Goal: Task Accomplishment & Management: Manage account settings

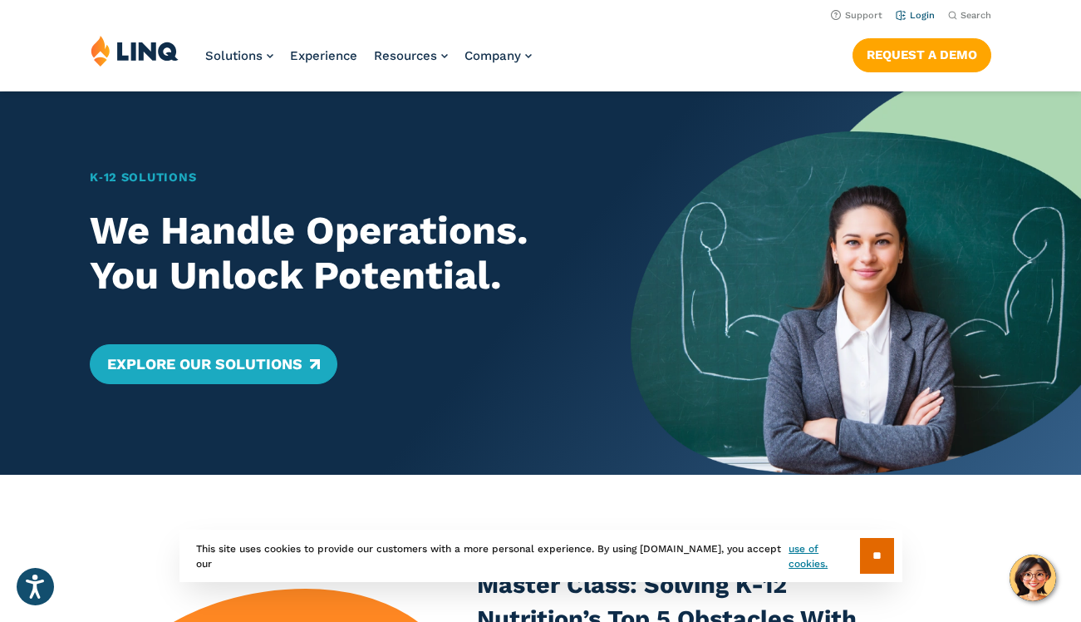
click at [921, 14] on link "Login" at bounding box center [915, 15] width 39 height 11
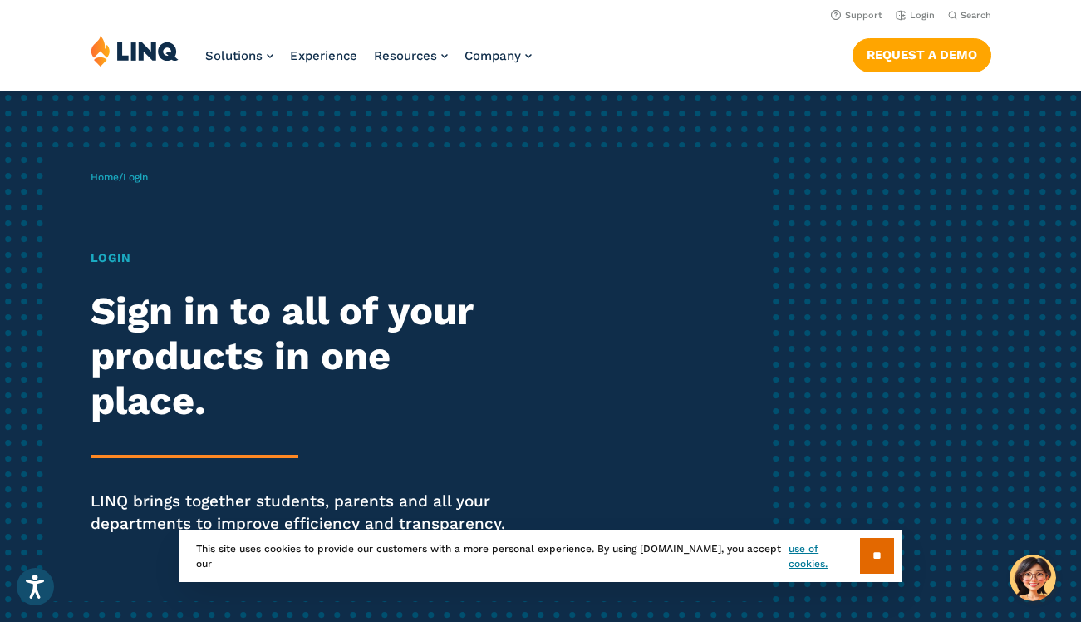
click at [95, 262] on h1 "Login" at bounding box center [299, 258] width 416 height 18
click at [142, 181] on span "Login" at bounding box center [135, 177] width 25 height 12
click at [103, 253] on h1 "Login" at bounding box center [299, 258] width 416 height 18
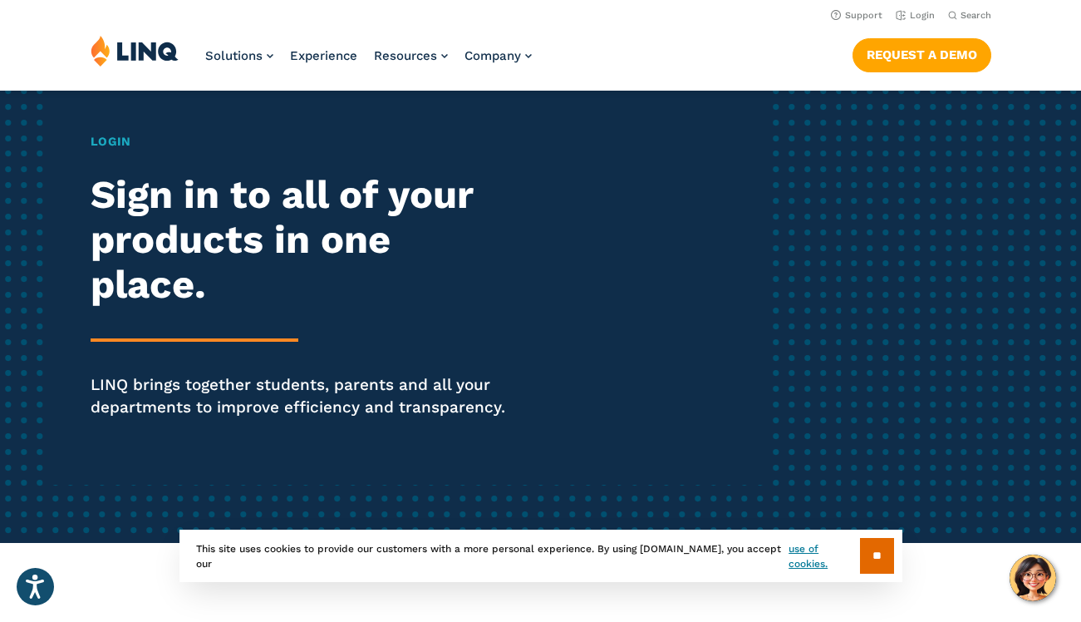
scroll to position [116, 0]
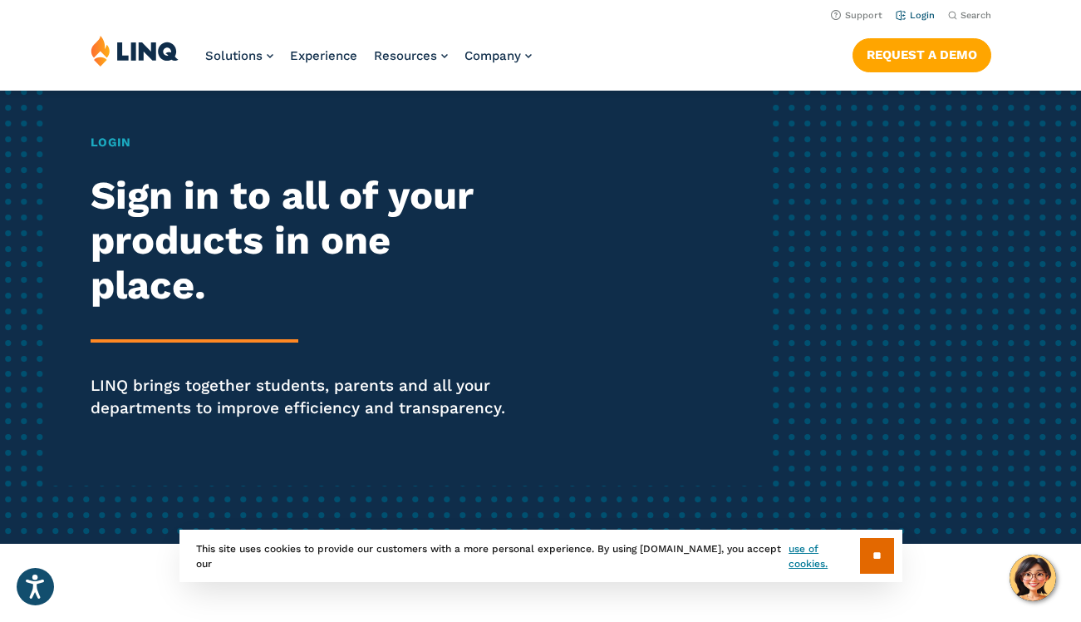
click at [917, 14] on link "Login" at bounding box center [915, 15] width 39 height 11
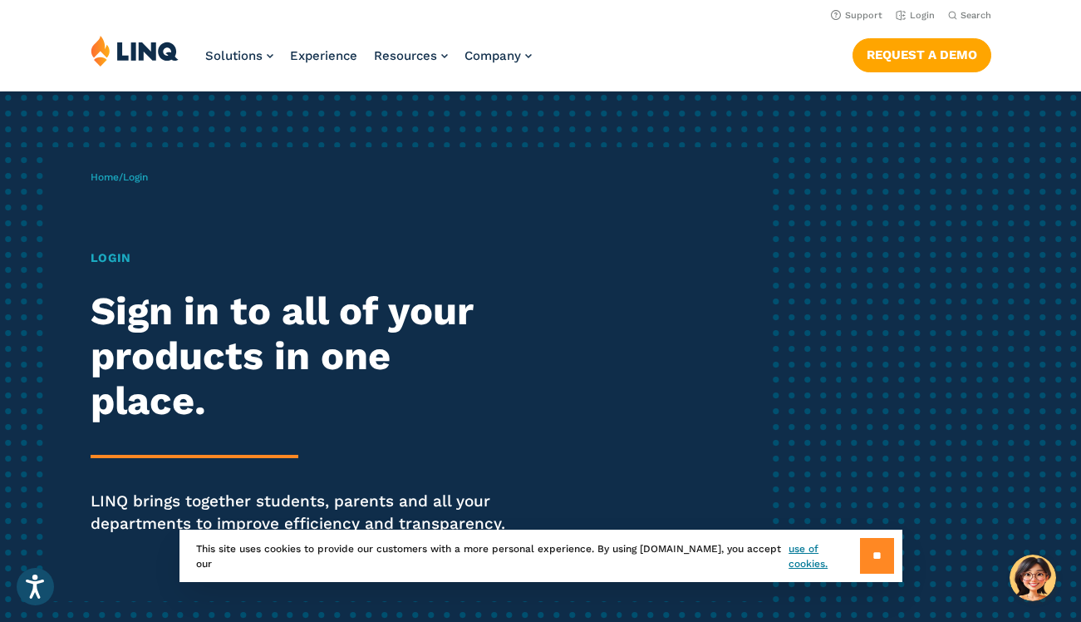
click at [875, 549] on input "**" at bounding box center [877, 556] width 34 height 36
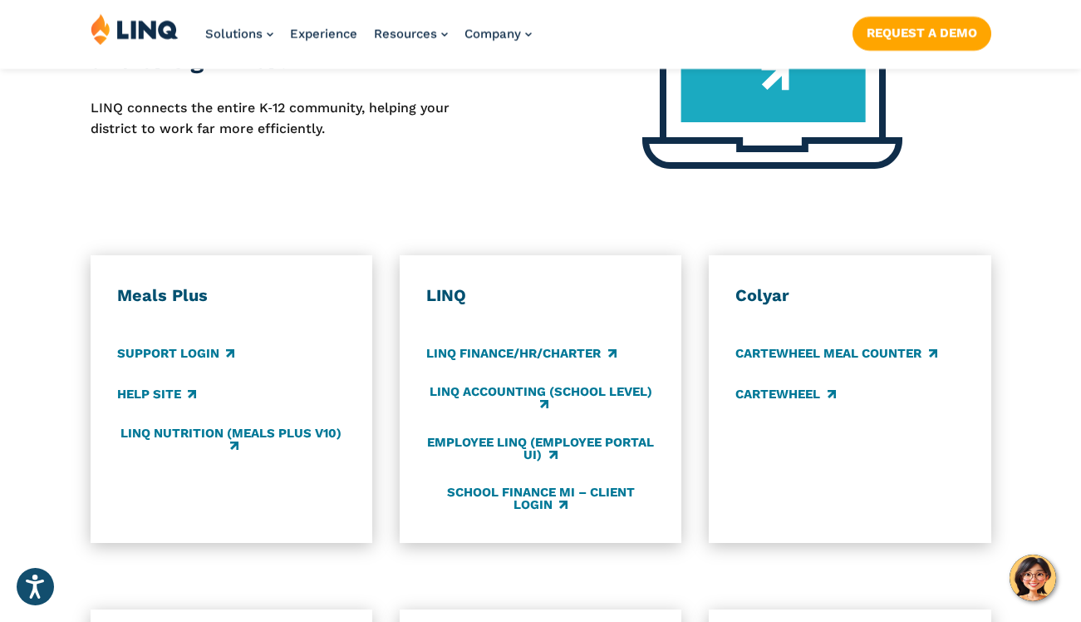
scroll to position [775, 0]
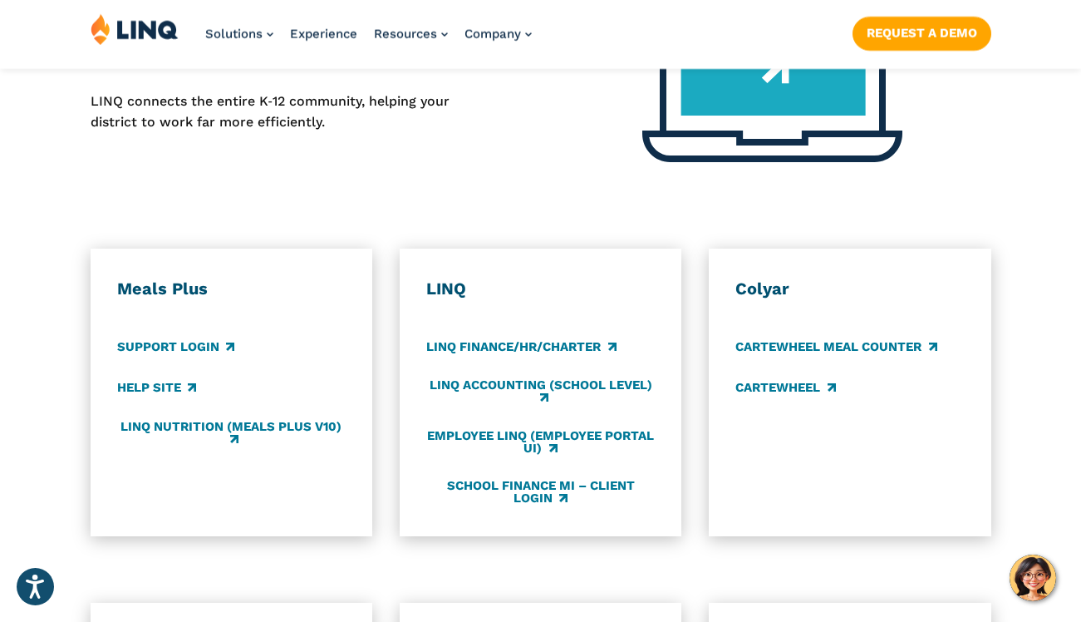
click at [450, 287] on h3 "LINQ" at bounding box center [540, 289] width 228 height 22
click at [468, 343] on link "LINQ Finance/HR/Charter" at bounding box center [520, 346] width 189 height 18
